Goal: Task Accomplishment & Management: Complete application form

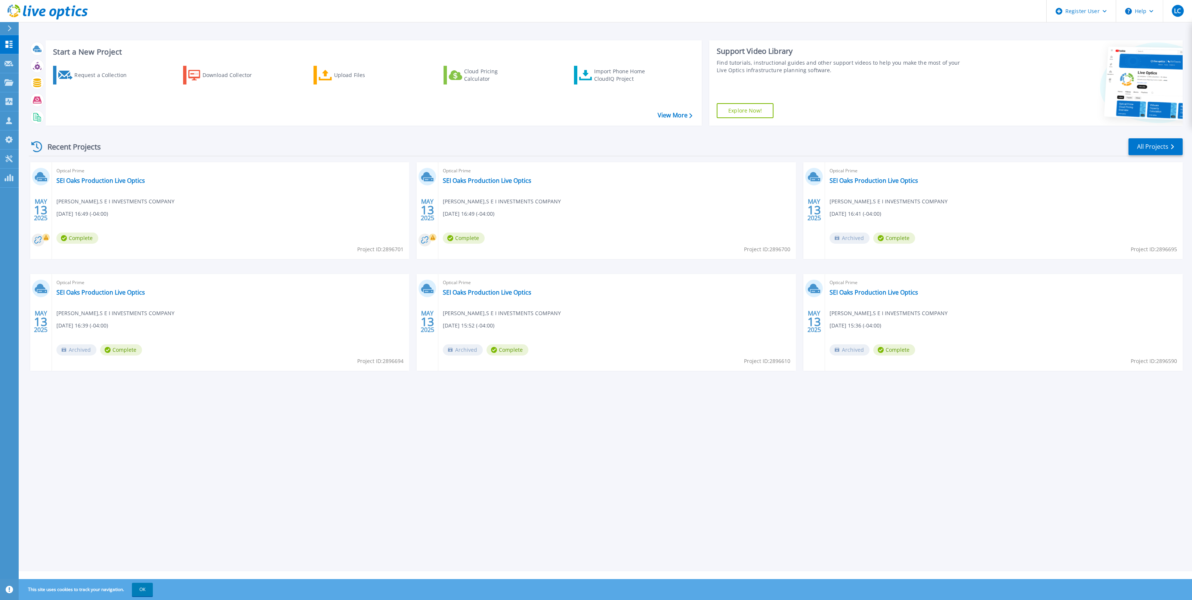
click at [151, 119] on div "Request a Collection Download Collector Upload Files Cloud Pricing Calculator I…" at bounding box center [372, 91] width 651 height 62
click at [94, 74] on div "Request a Collection" at bounding box center [104, 75] width 60 height 15
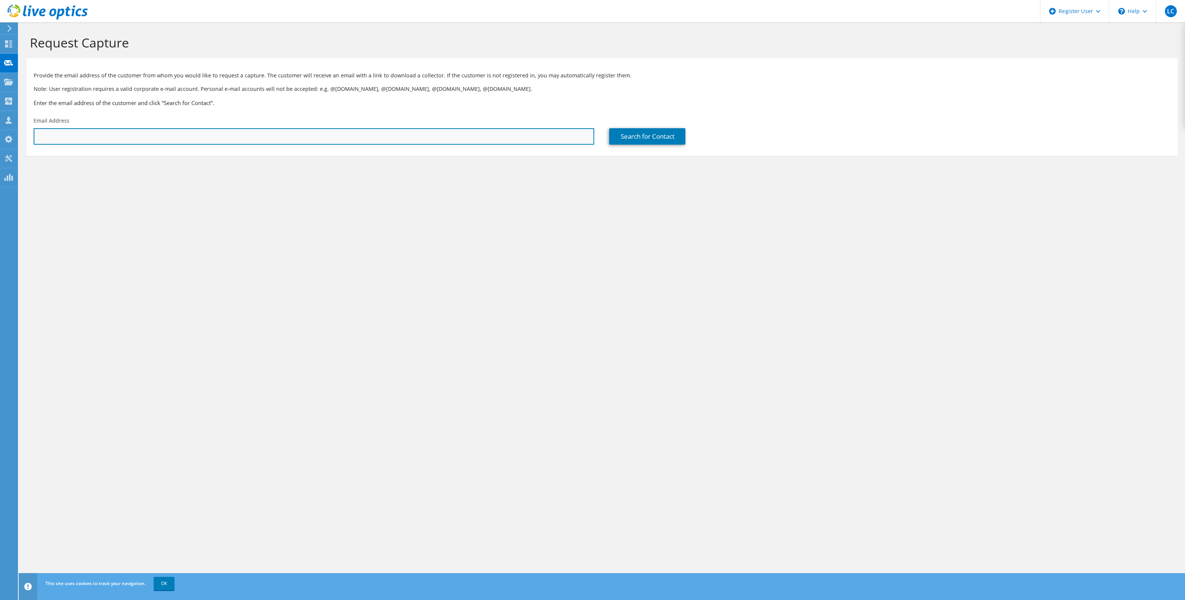
click at [396, 135] on input "text" at bounding box center [314, 136] width 560 height 16
paste input "mailto:[PERSON_NAME][EMAIL_ADDRESS][PERSON_NAME][DOMAIN_NAME]"
click at [378, 136] on input "mailto:[PERSON_NAME][EMAIL_ADDRESS][PERSON_NAME][DOMAIN_NAME]" at bounding box center [314, 136] width 560 height 16
type input "[PERSON_NAME][EMAIL_ADDRESS][PERSON_NAME][DOMAIN_NAME]"
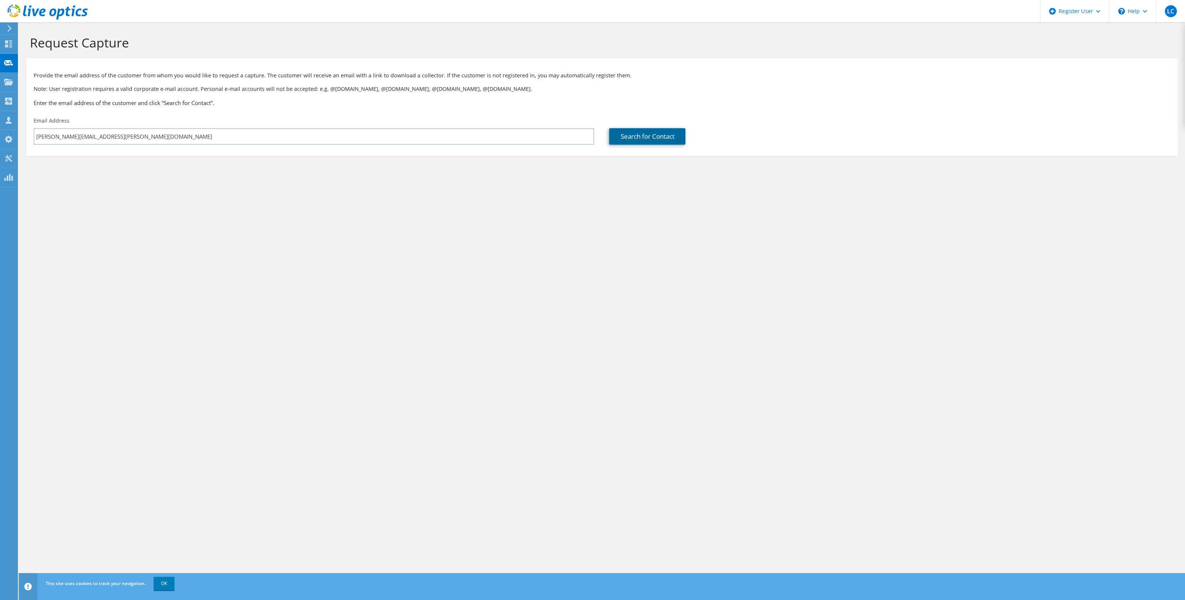
click at [675, 137] on link "Search for Contact" at bounding box center [647, 136] width 76 height 16
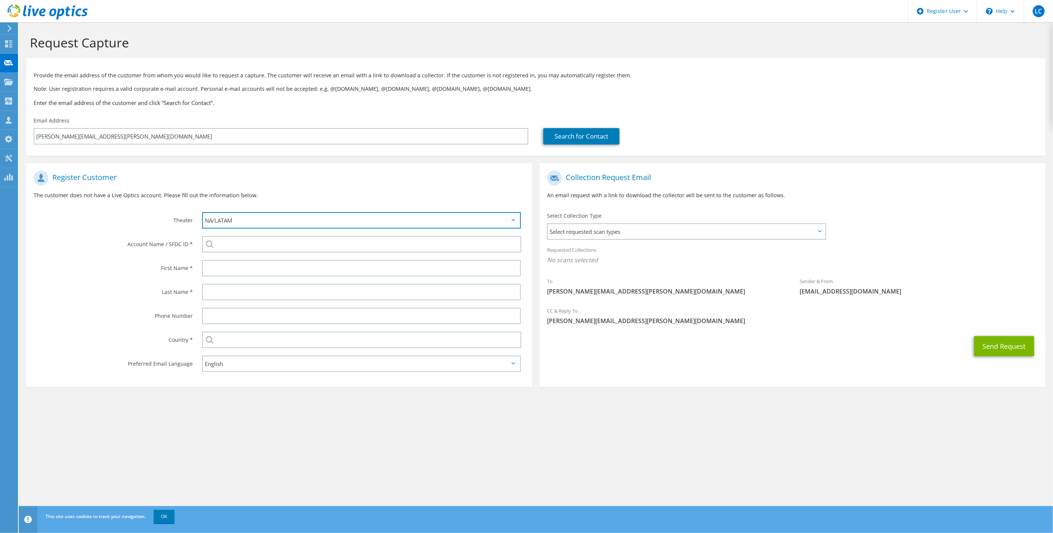
click at [282, 217] on select "APJ EMEA NA/LATAM" at bounding box center [361, 220] width 319 height 16
click at [270, 211] on div "APJ EMEA NA/LATAM" at bounding box center [363, 220] width 337 height 24
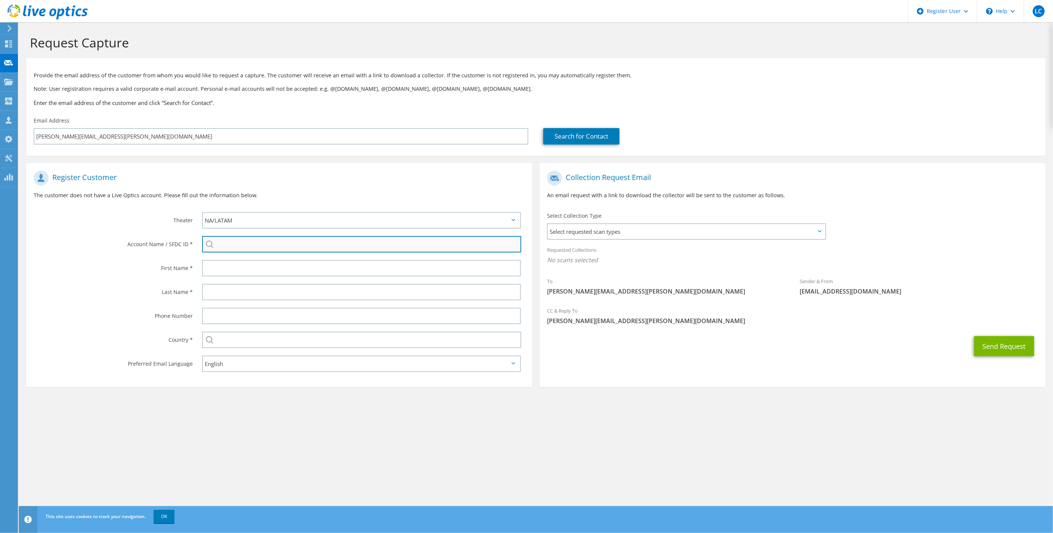
click at [255, 242] on input "search" at bounding box center [361, 244] width 319 height 16
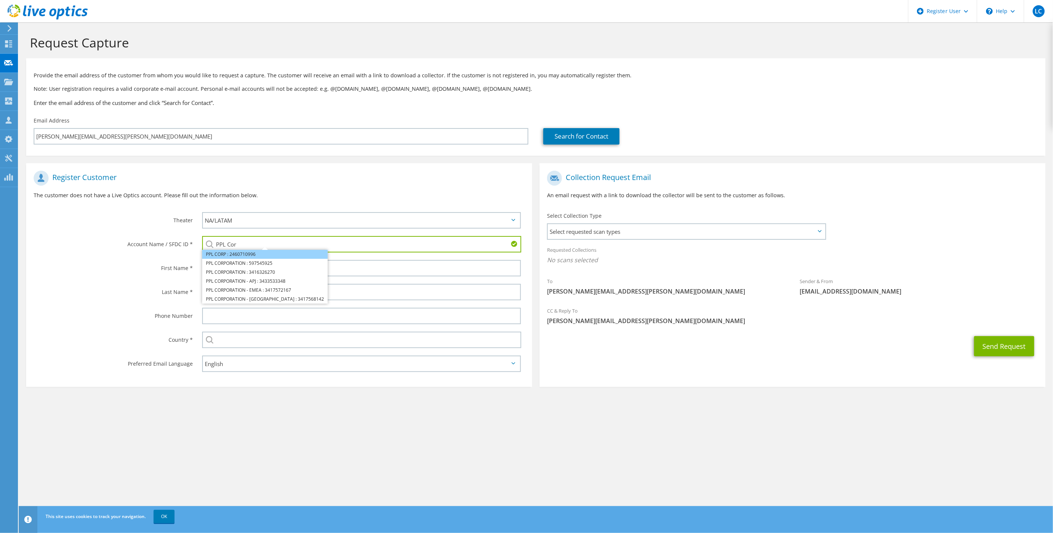
click at [241, 254] on li "PPL CORP : 2460710996" at bounding box center [265, 254] width 126 height 9
type input "PPL CORP : 2460710996"
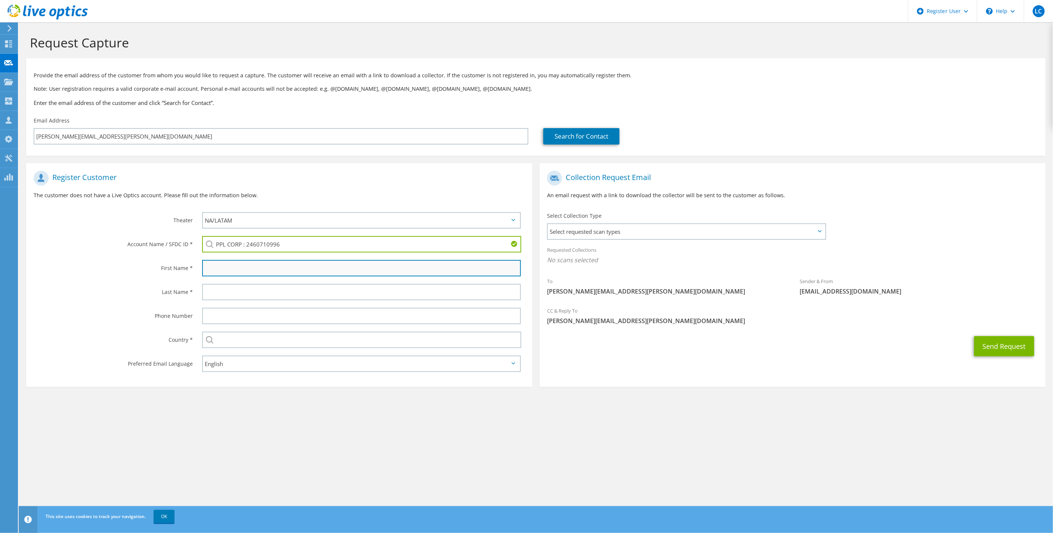
click at [238, 269] on input "text" at bounding box center [361, 268] width 319 height 16
type input "[PERSON_NAME]"
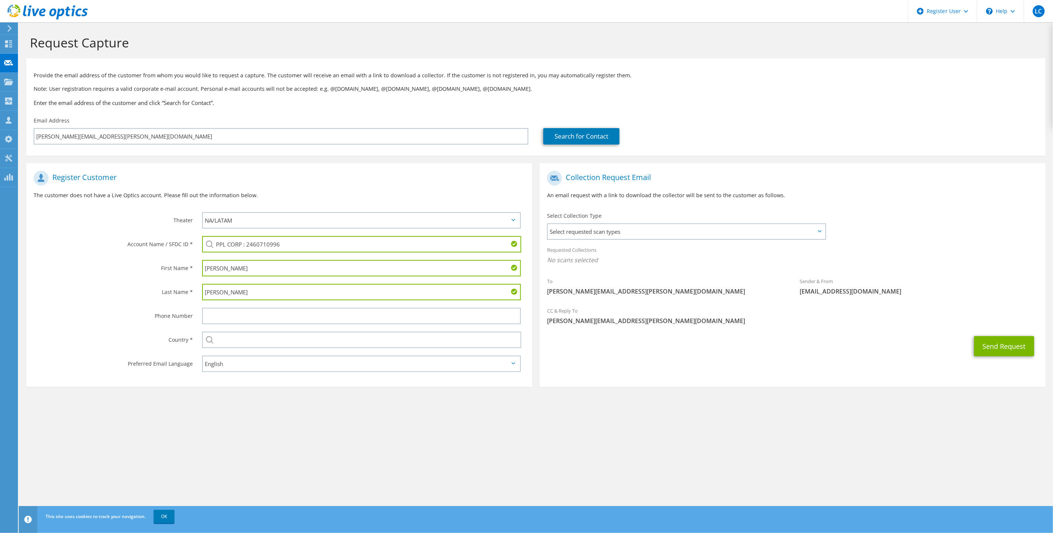
type input "[PERSON_NAME]"
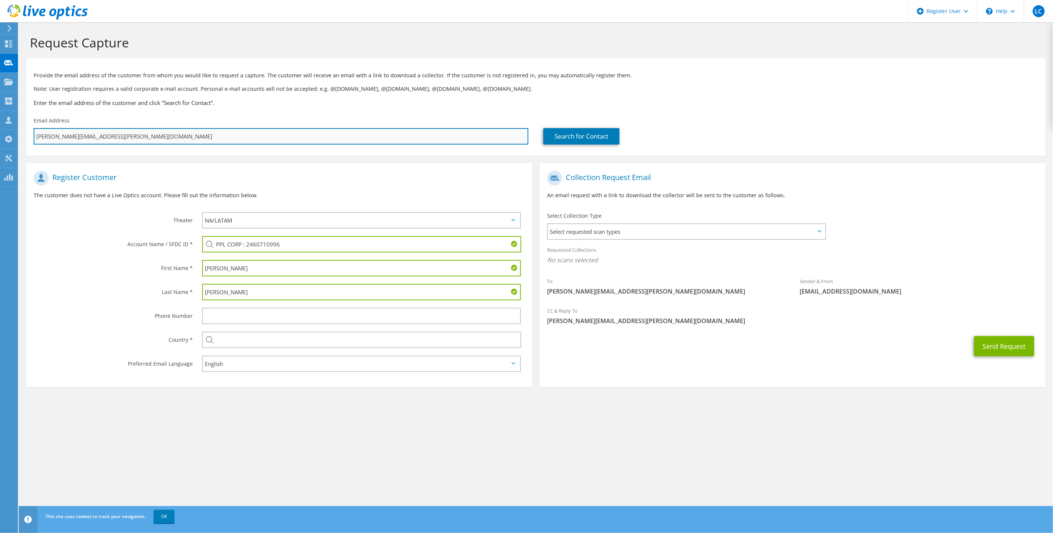
click at [207, 133] on input "[PERSON_NAME][EMAIL_ADDRESS][PERSON_NAME][DOMAIN_NAME]" at bounding box center [281, 136] width 495 height 16
paste input "mailto:"
type input "mailto:[PERSON_NAME][EMAIL_ADDRESS][PERSON_NAME][DOMAIN_NAME]"
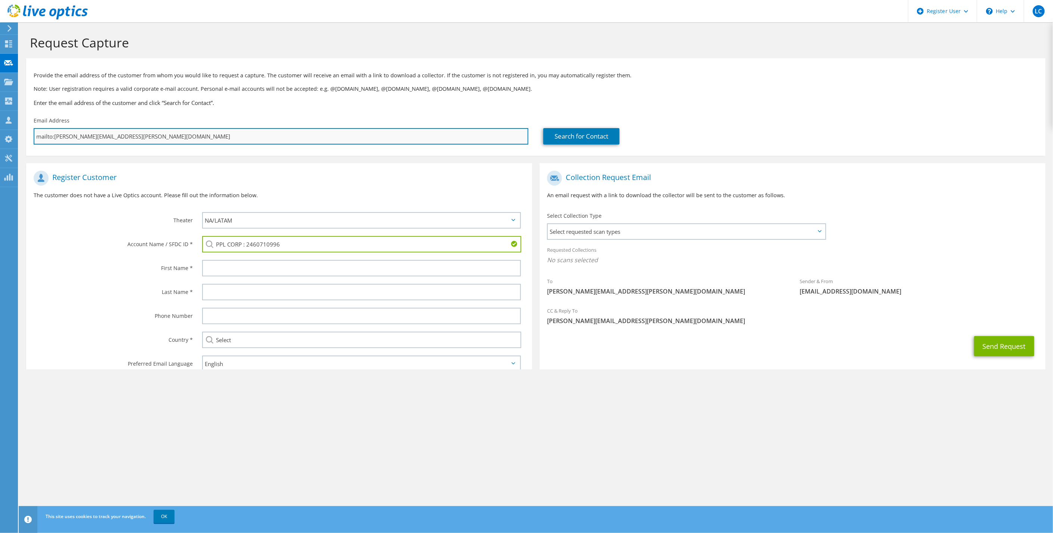
type input "Select"
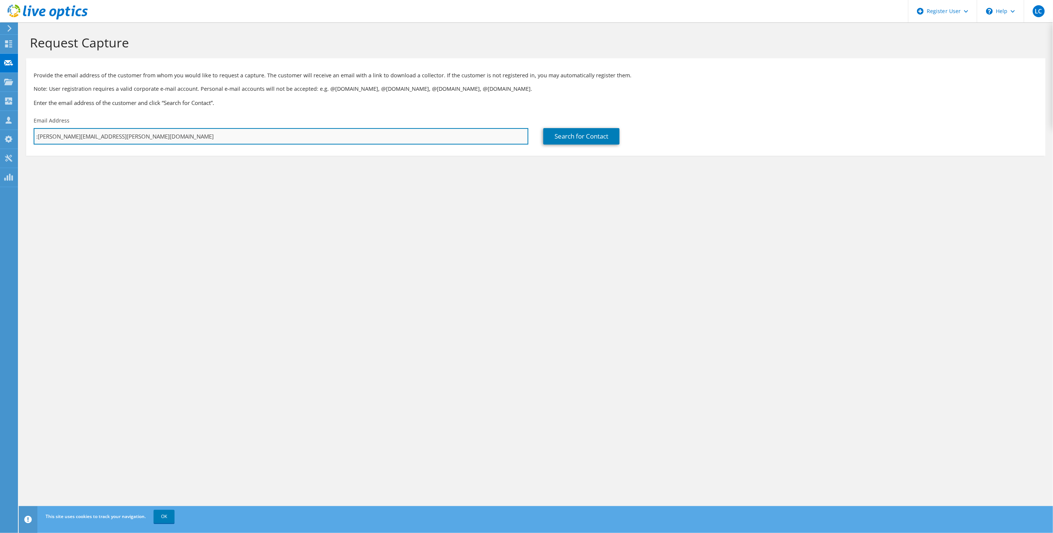
type input "[PERSON_NAME][EMAIL_ADDRESS][PERSON_NAME][DOMAIN_NAME]"
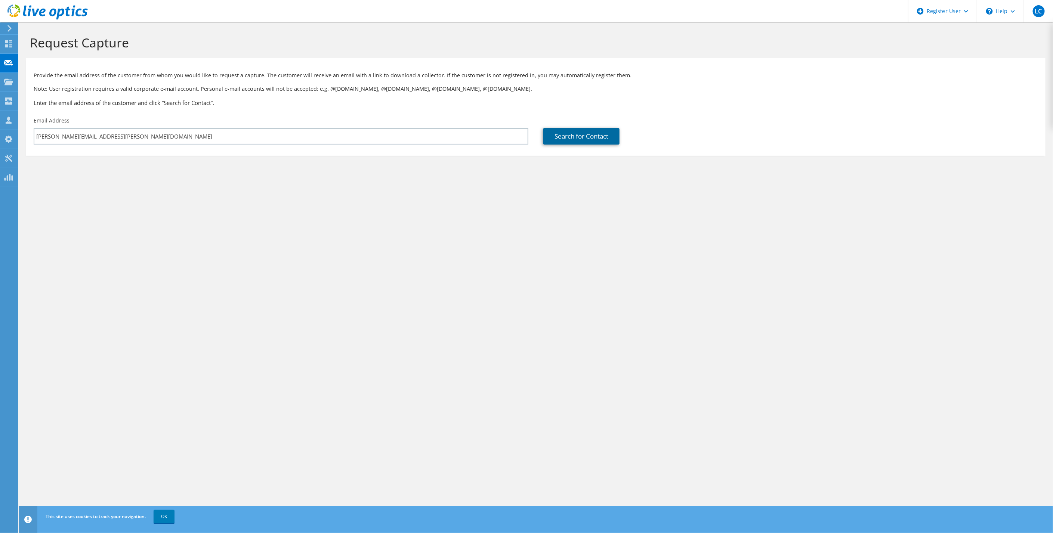
click at [584, 132] on link "Search for Contact" at bounding box center [581, 136] width 76 height 16
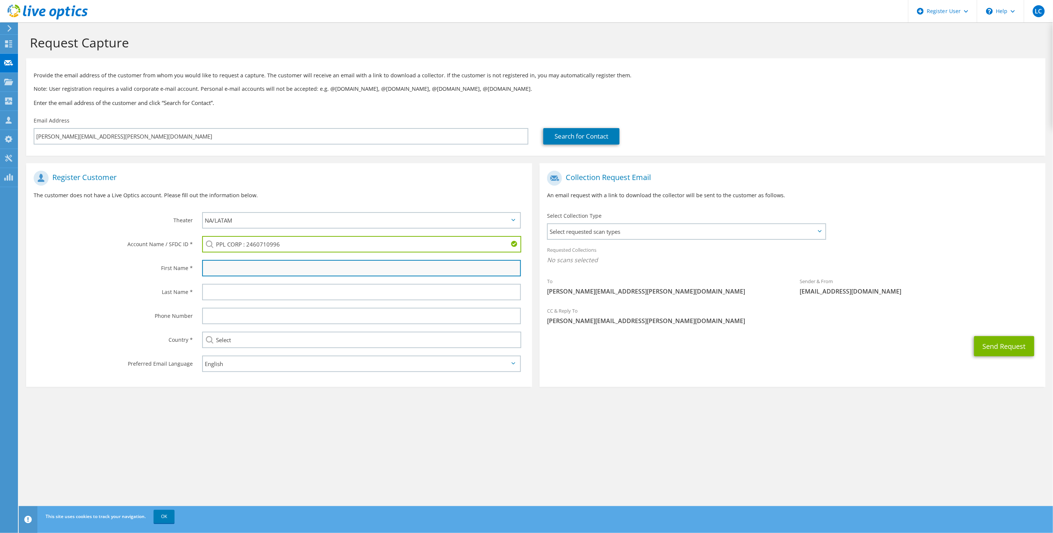
click at [250, 270] on input "text" at bounding box center [361, 268] width 319 height 16
type input "[PERSON_NAME]"
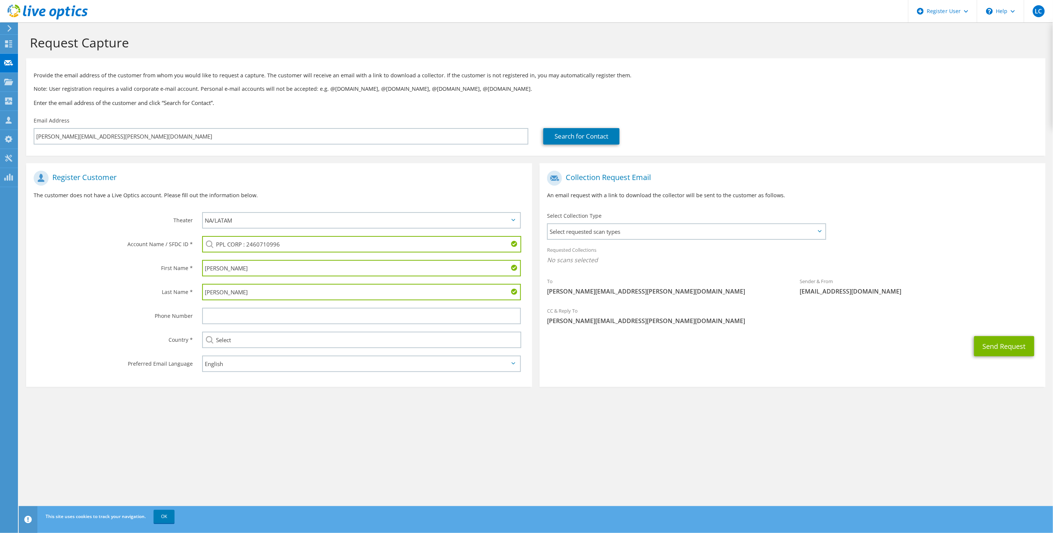
type input "[PERSON_NAME]"
paste input ": [PHONE_NUMBER]"
type input "[PHONE_NUMBER]"
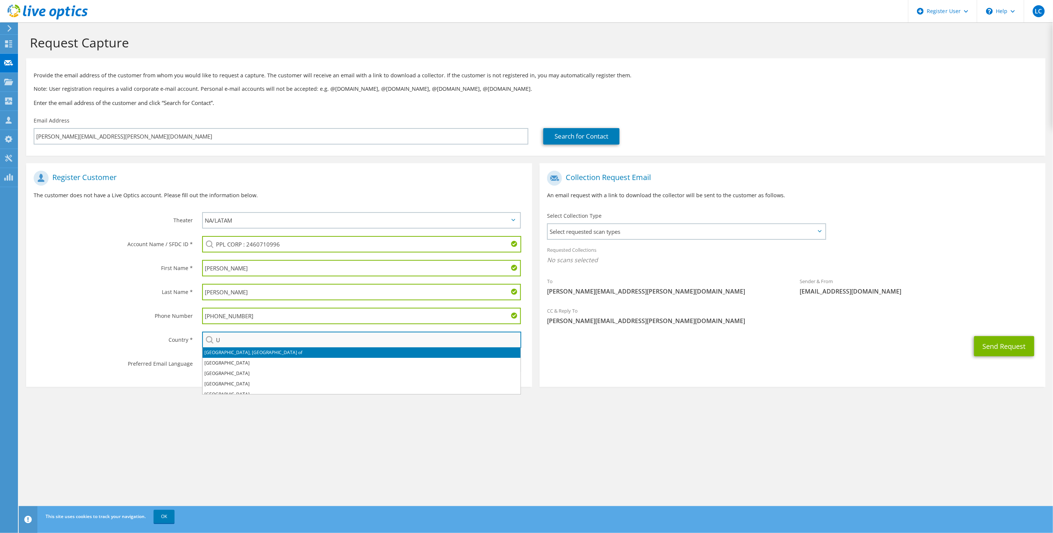
type input "[GEOGRAPHIC_DATA]"
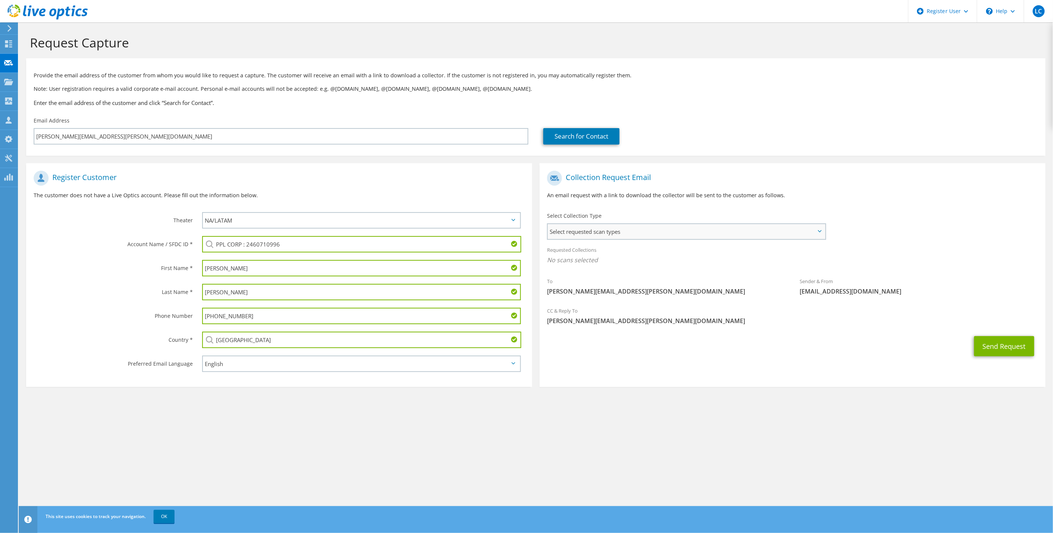
click at [638, 230] on span "Select requested scan types" at bounding box center [686, 231] width 277 height 15
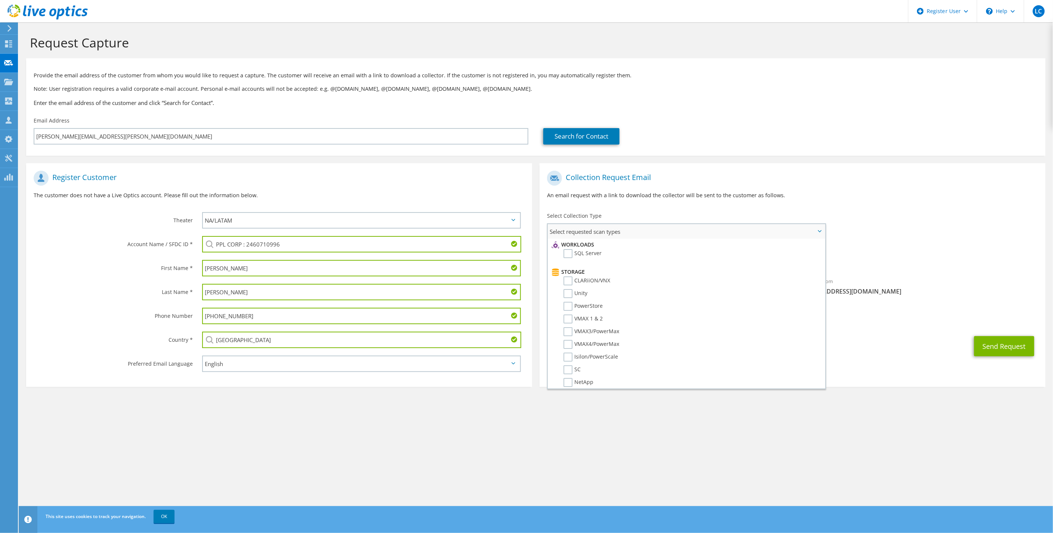
scroll to position [120, 0]
click at [594, 287] on label "PowerStore" at bounding box center [582, 290] width 39 height 9
click at [0, 0] on input "PowerStore" at bounding box center [0, 0] width 0 height 0
click at [987, 344] on button "Send Request" at bounding box center [1004, 348] width 60 height 20
